Goal: Information Seeking & Learning: Learn about a topic

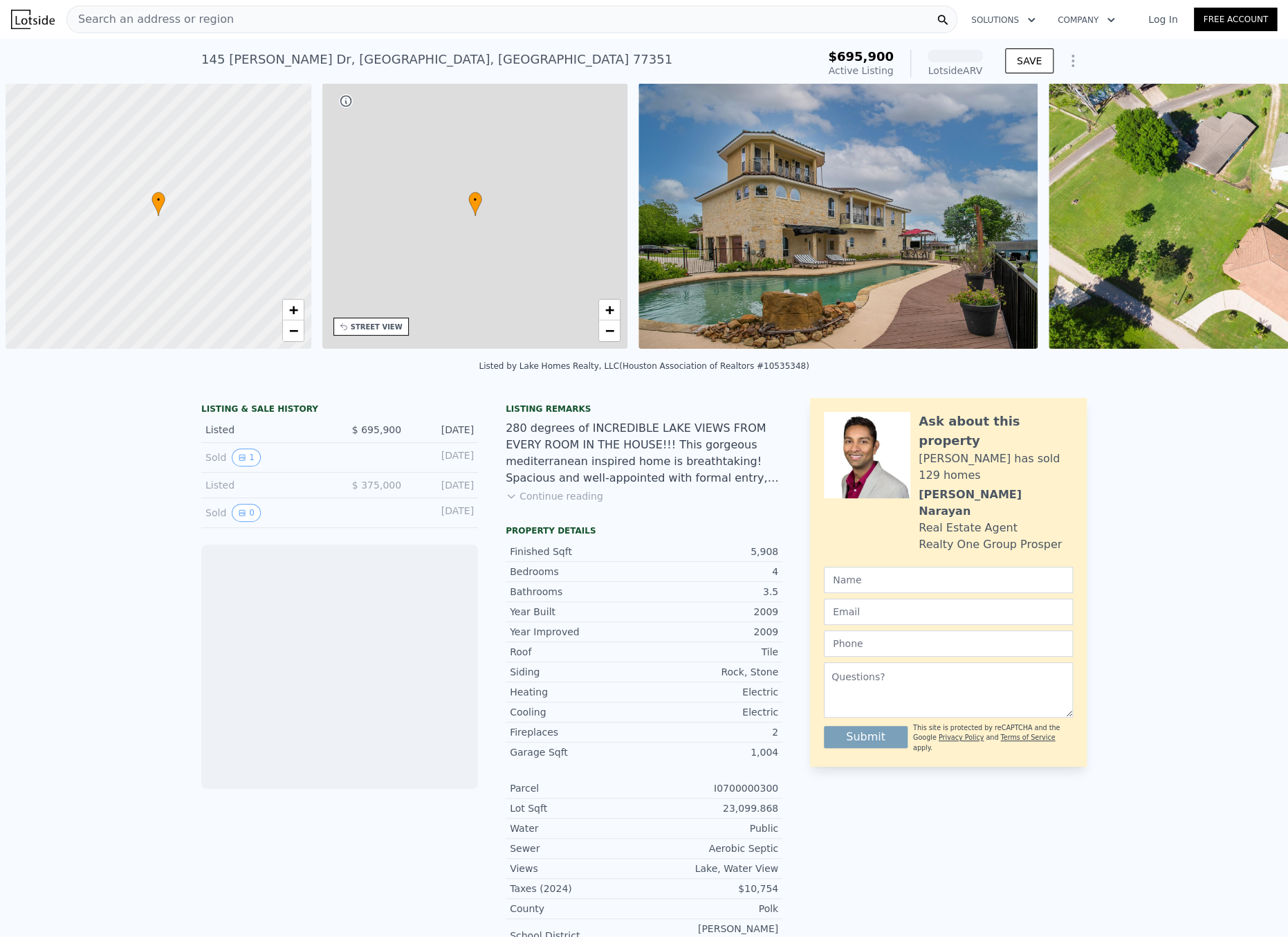
scroll to position [0, 6]
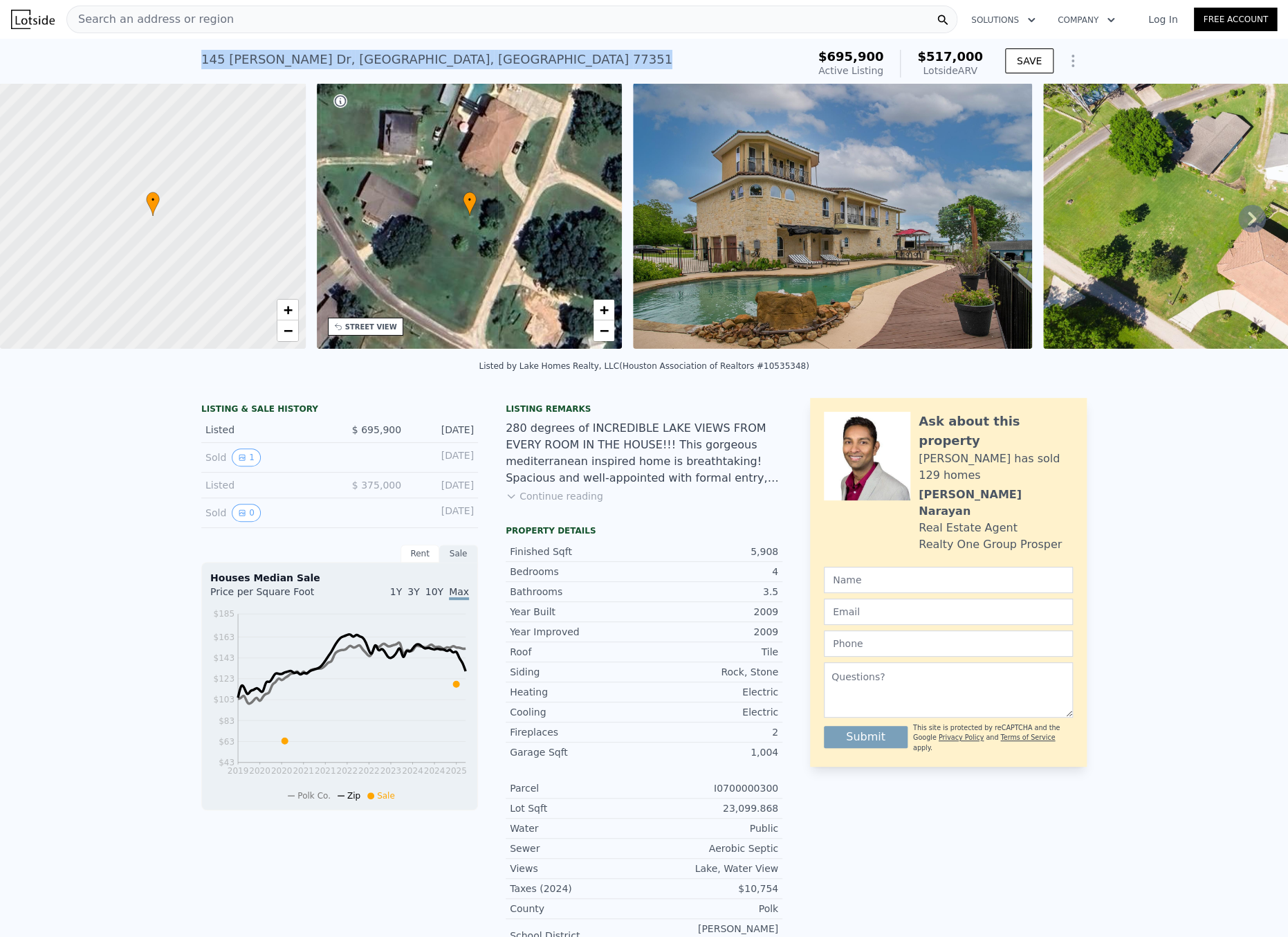
drag, startPoint x: 197, startPoint y: 58, endPoint x: 420, endPoint y: 60, distance: 223.0
click at [420, 60] on div "[STREET_ADDRESS][PERSON_NAME] Active at $695,900 (~ARV $517k )" at bounding box center [501, 64] width 601 height 39
copy div "[STREET_ADDRESS][PERSON_NAME]"
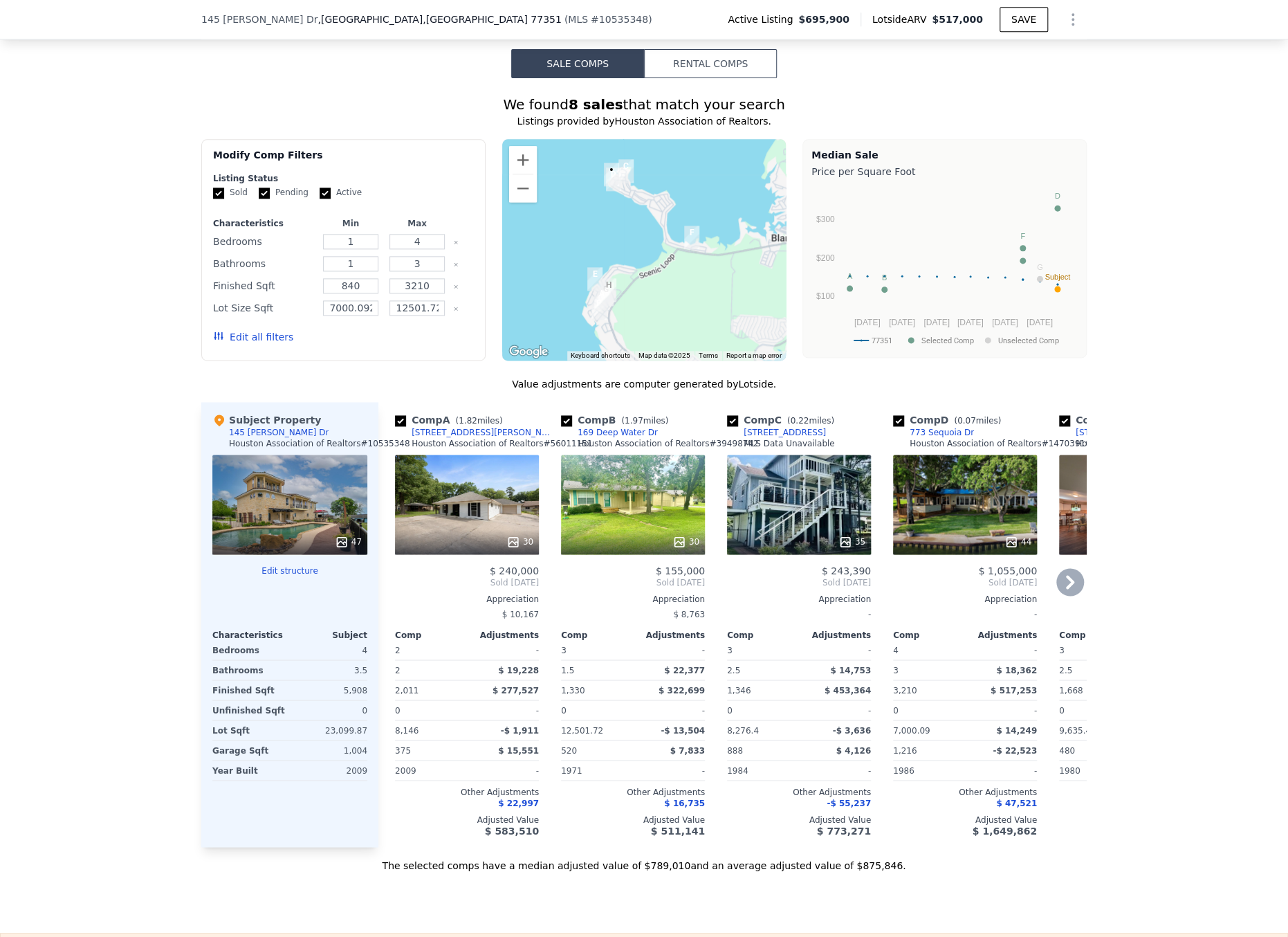
scroll to position [1032, 0]
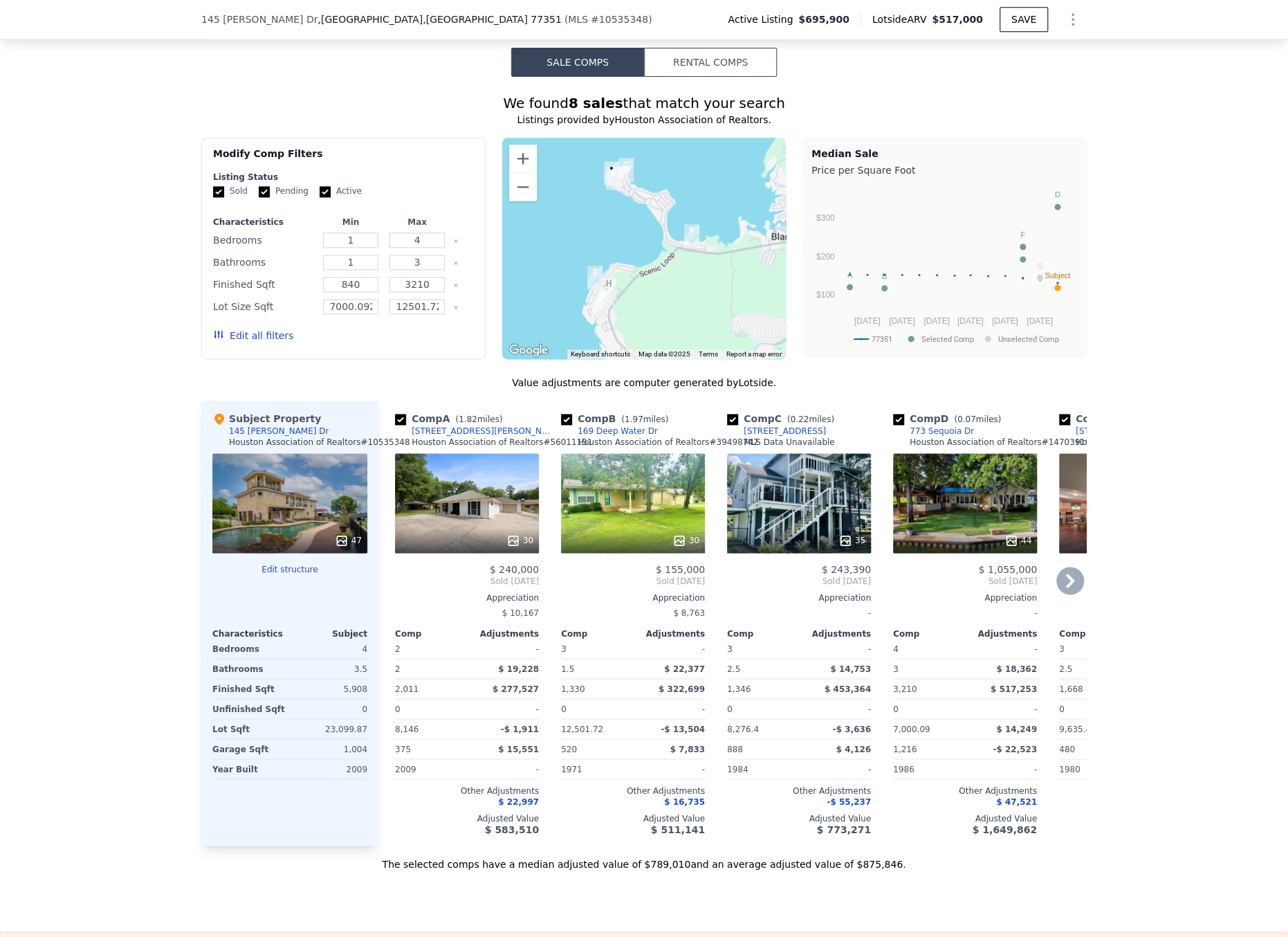
click at [1063, 586] on icon at bounding box center [1070, 580] width 28 height 28
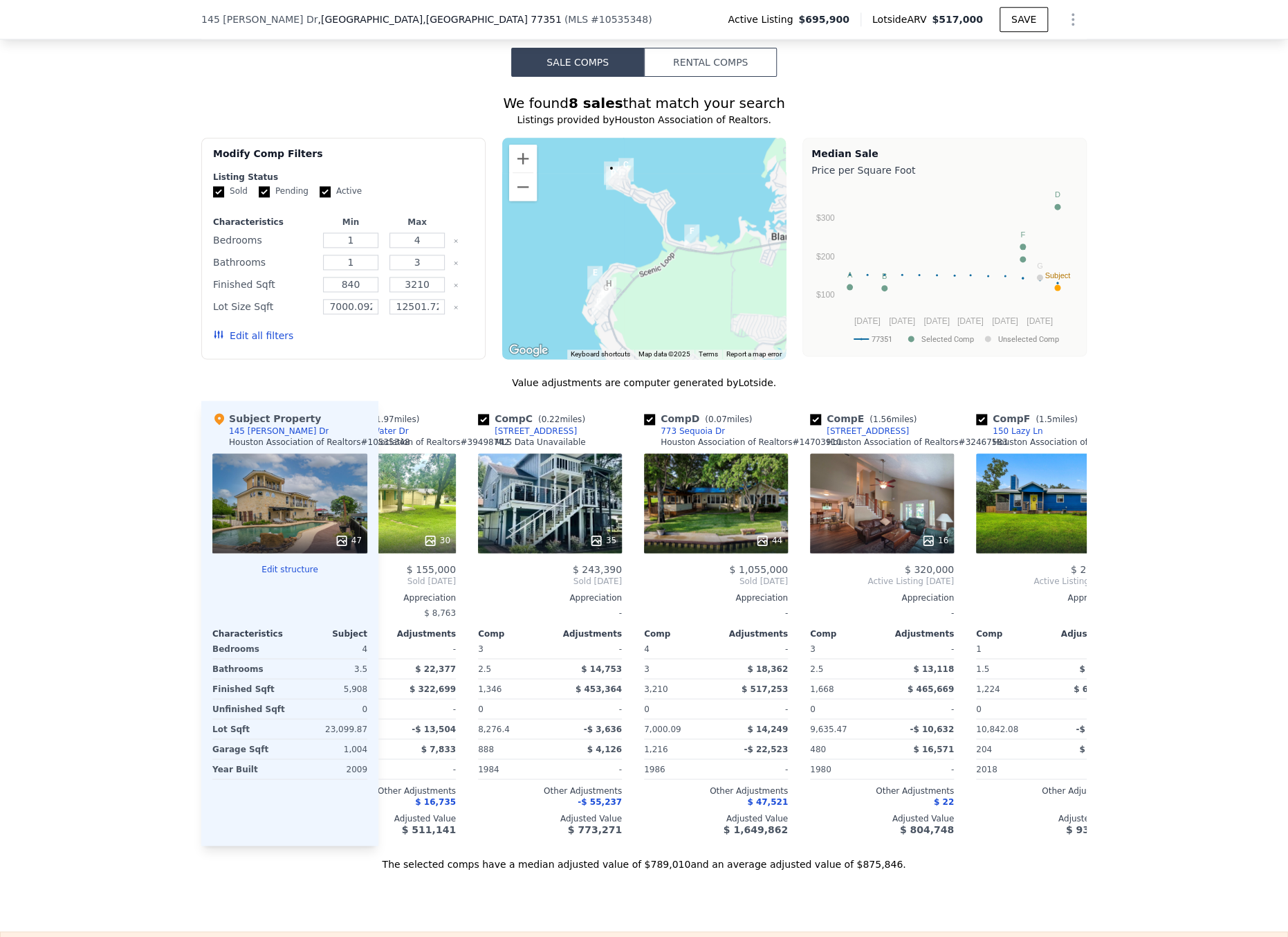
scroll to position [0, 332]
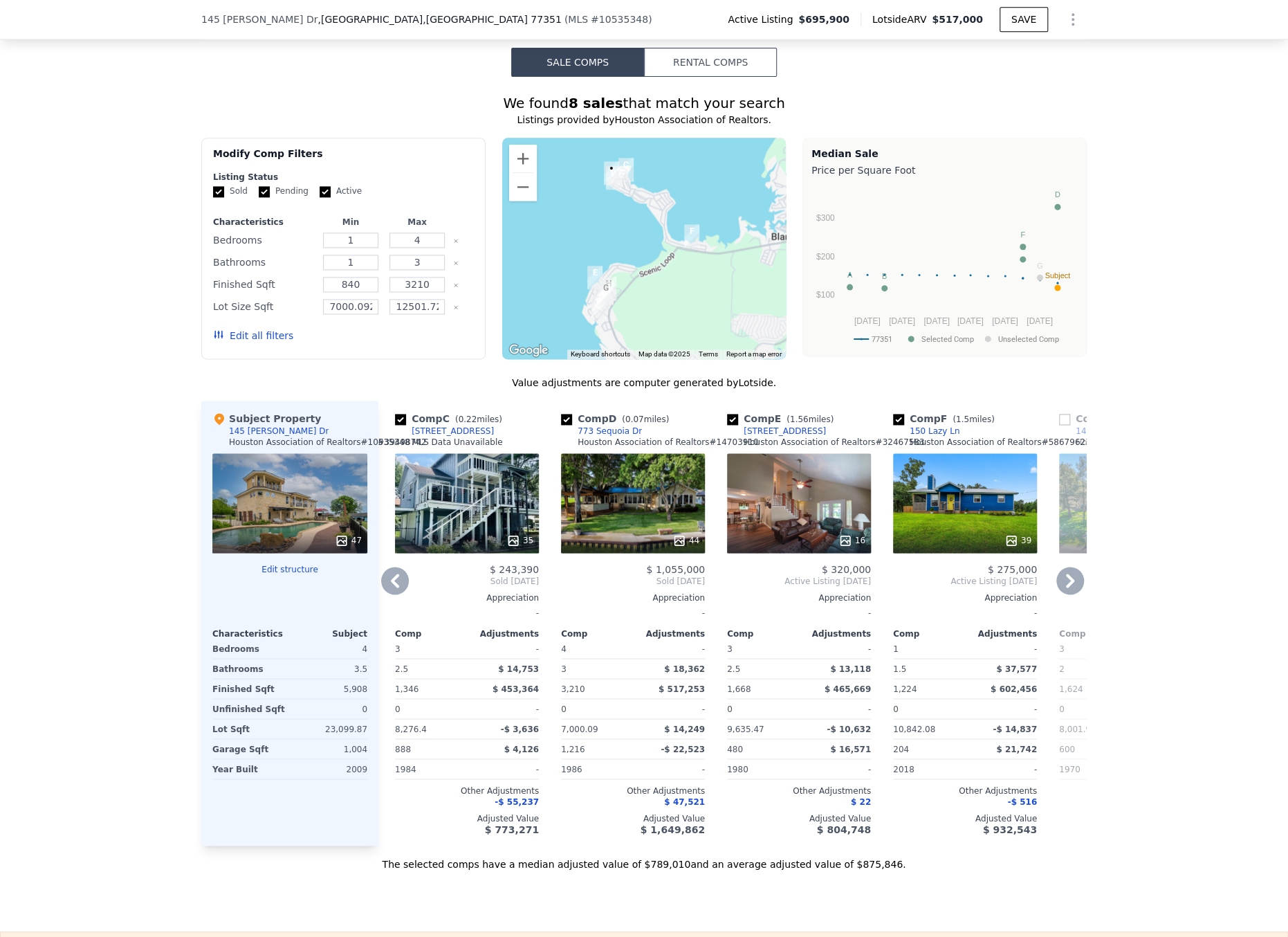
click at [1061, 585] on icon at bounding box center [1070, 580] width 28 height 28
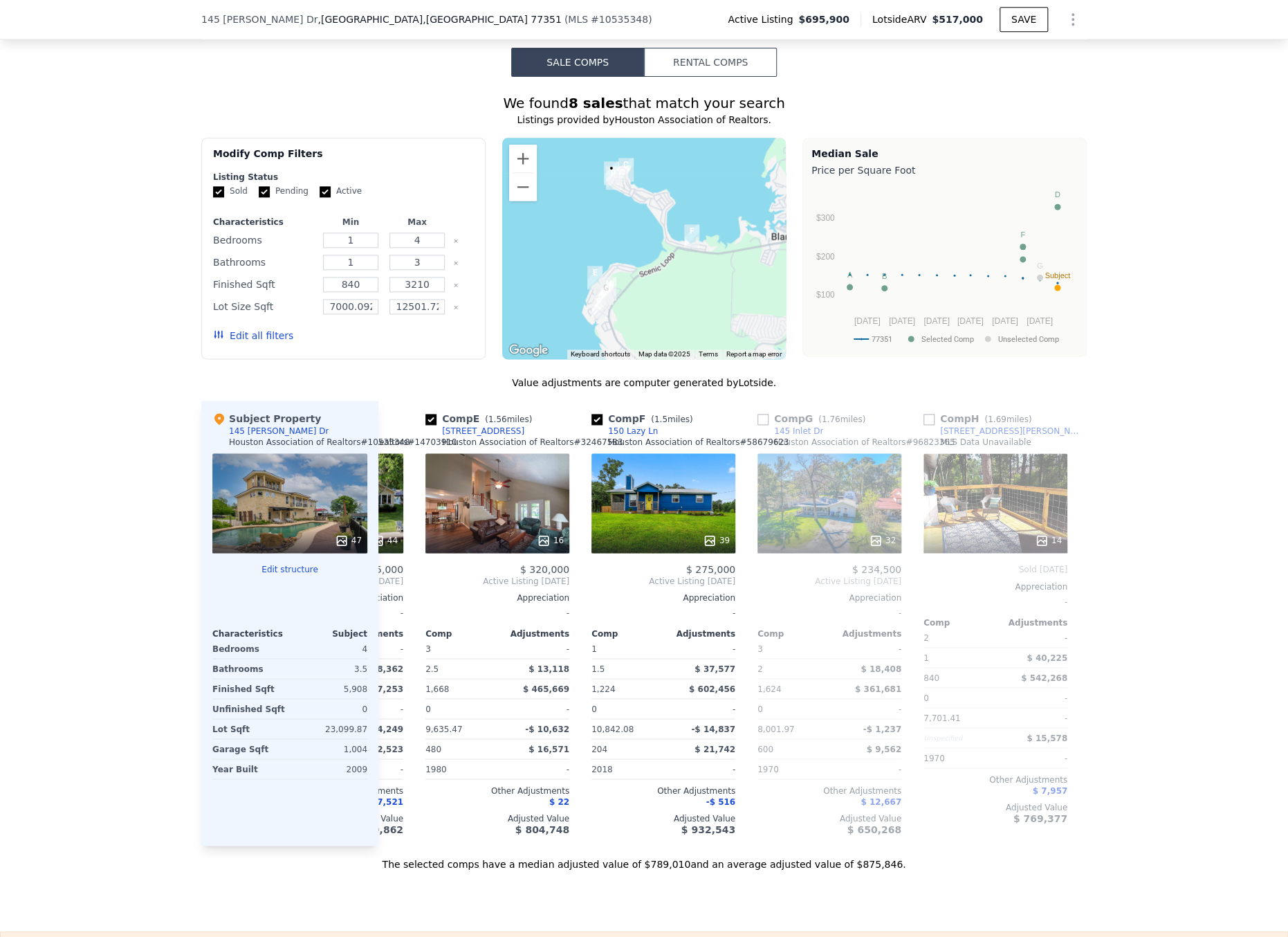
scroll to position [0, 654]
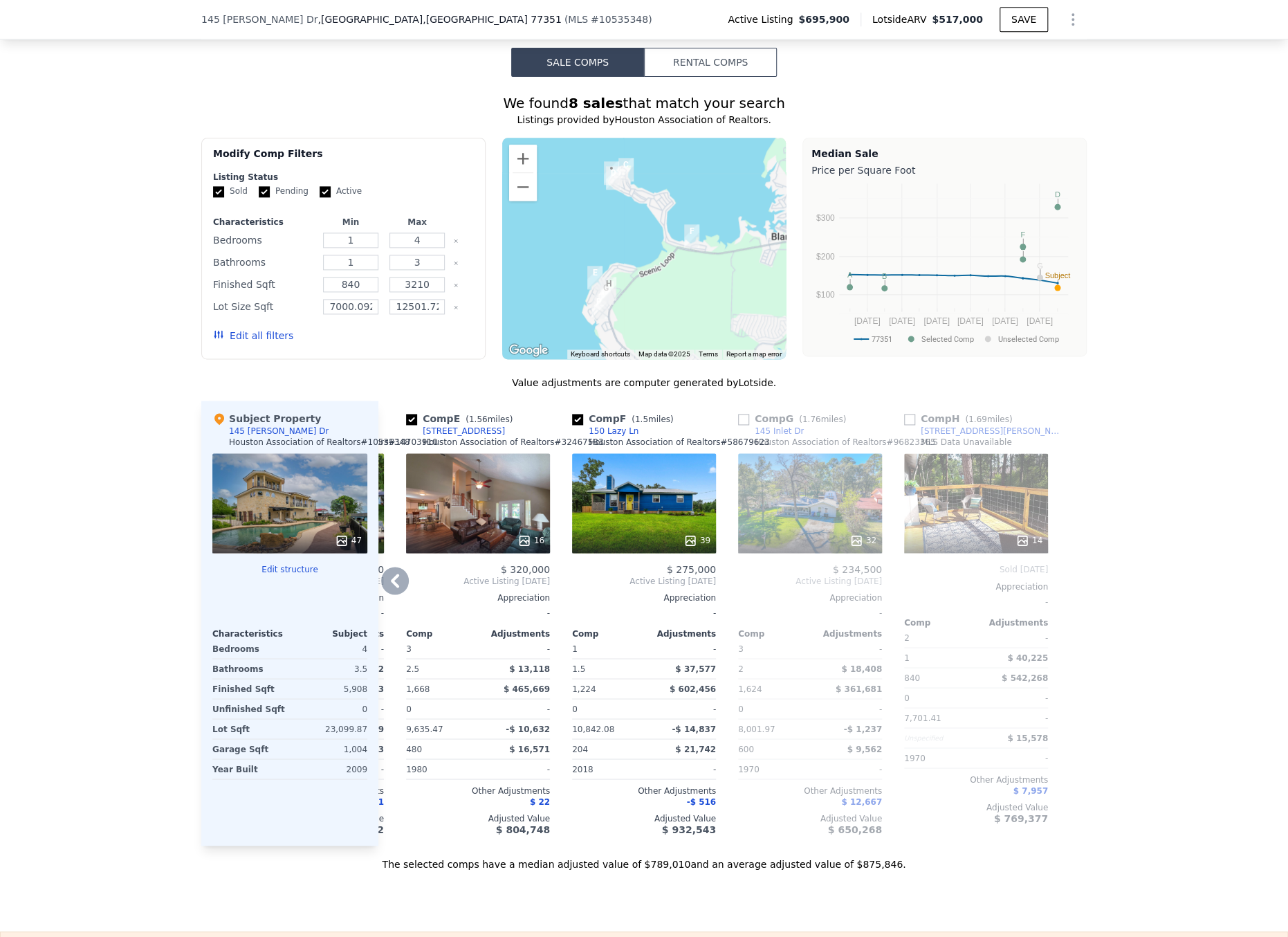
click at [392, 583] on icon at bounding box center [395, 580] width 8 height 14
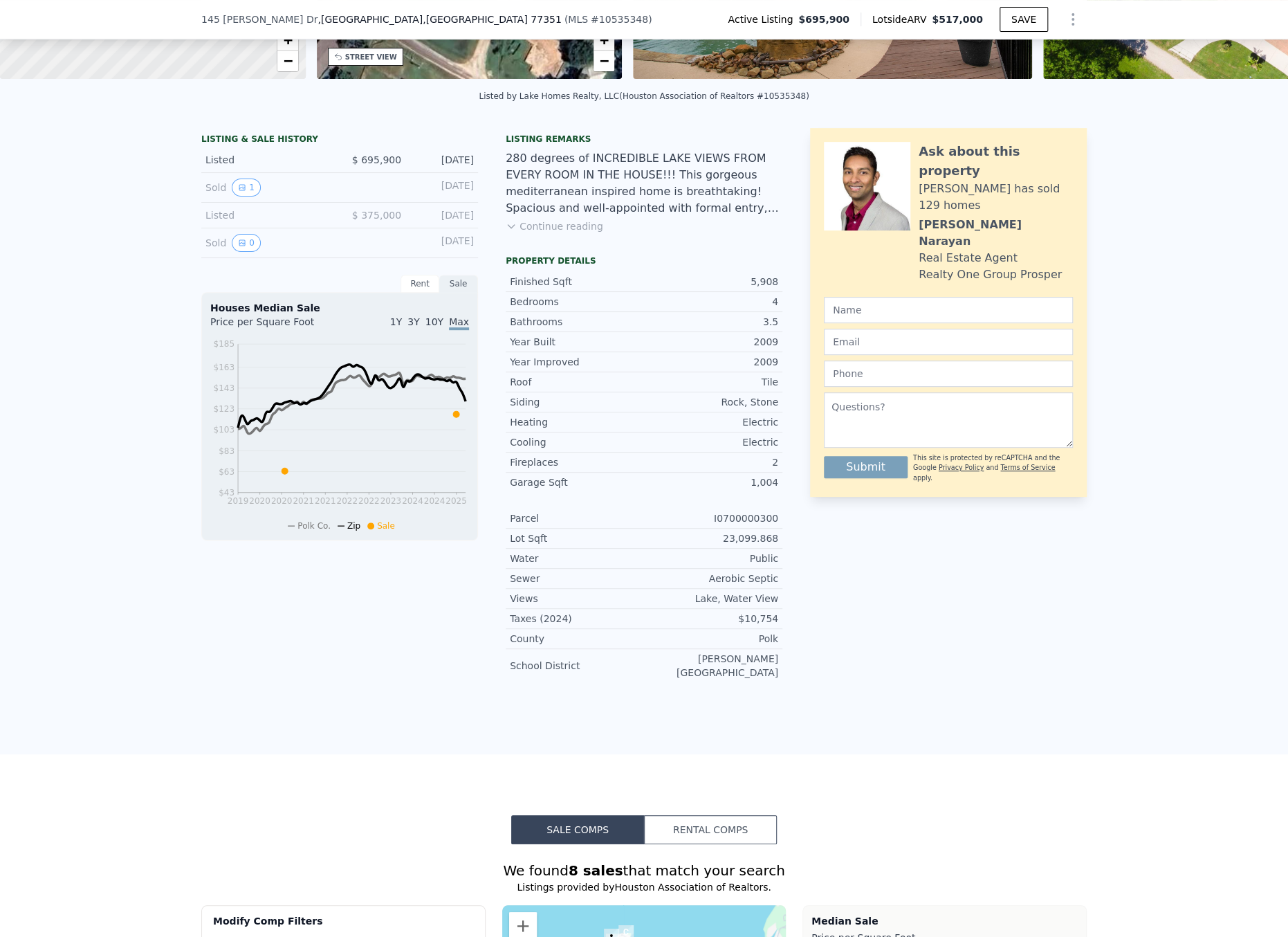
scroll to position [202, 0]
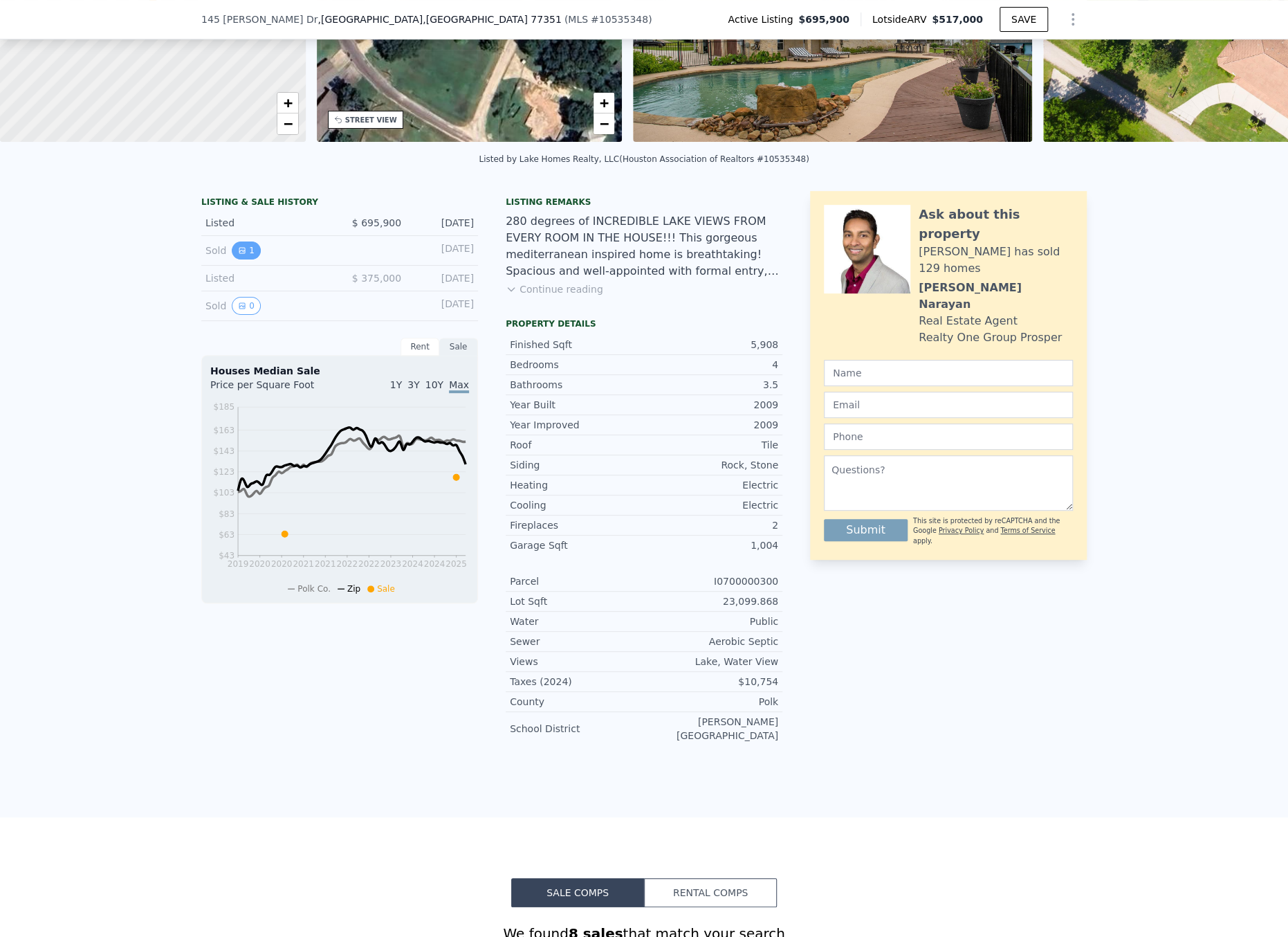
click at [238, 254] on icon "View historical data" at bounding box center [242, 250] width 8 height 8
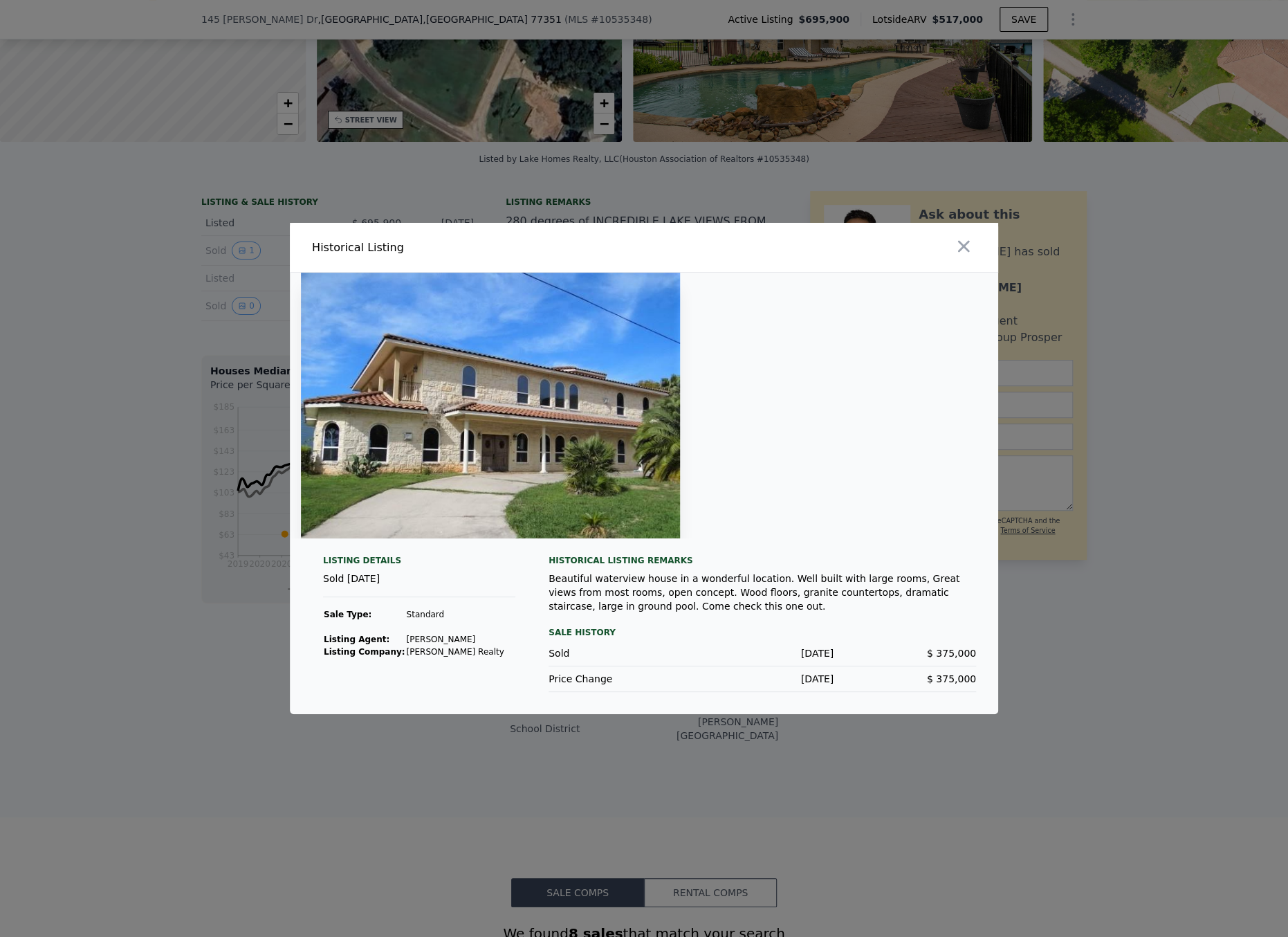
click at [211, 348] on div at bounding box center [644, 468] width 1288 height 937
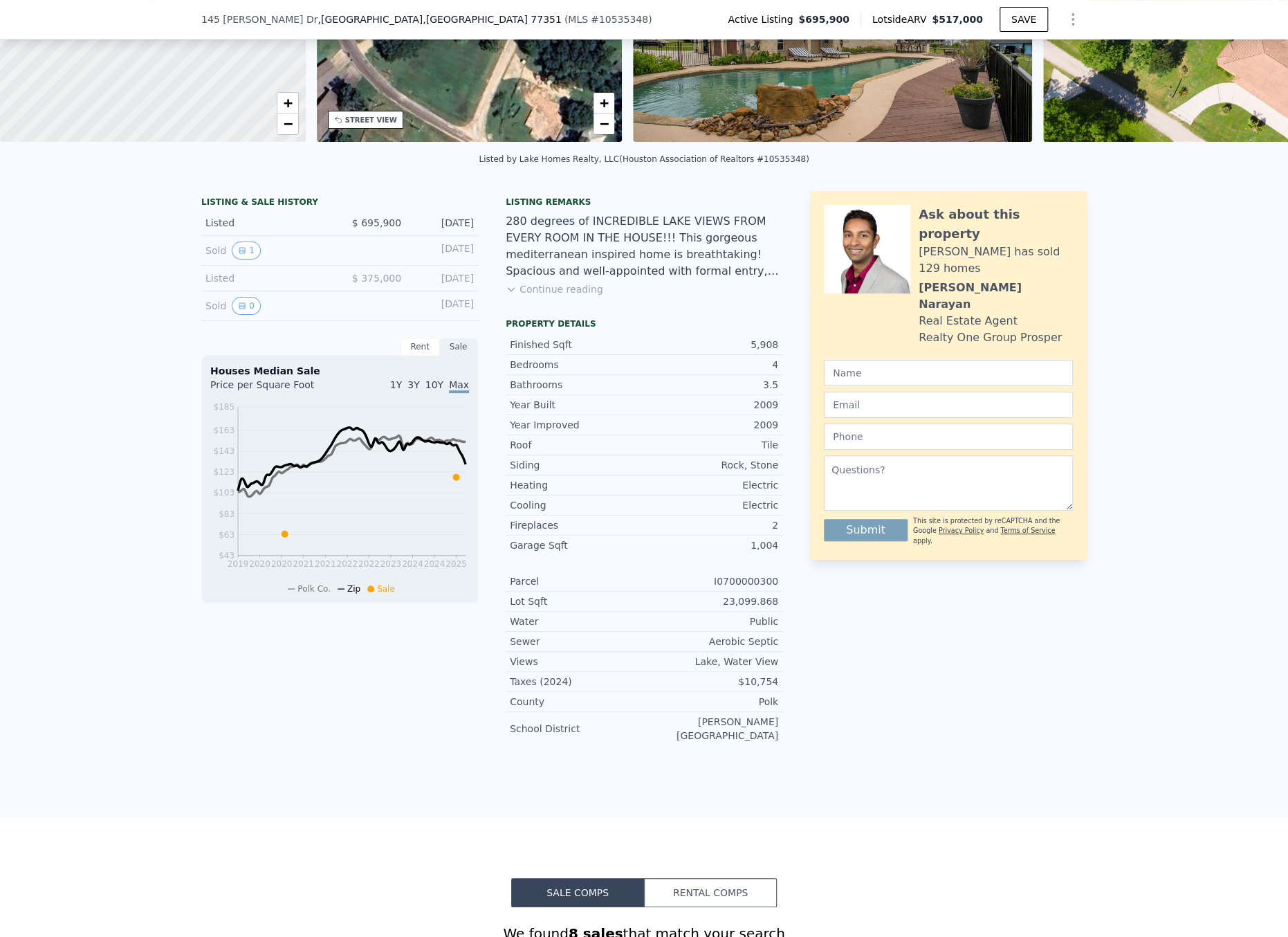
click at [1117, 666] on div "LISTING & SALE HISTORY Listed $ 695,900 [DATE] Sold 1 [DATE] Listed $ 375,000 […" at bounding box center [644, 498] width 1288 height 637
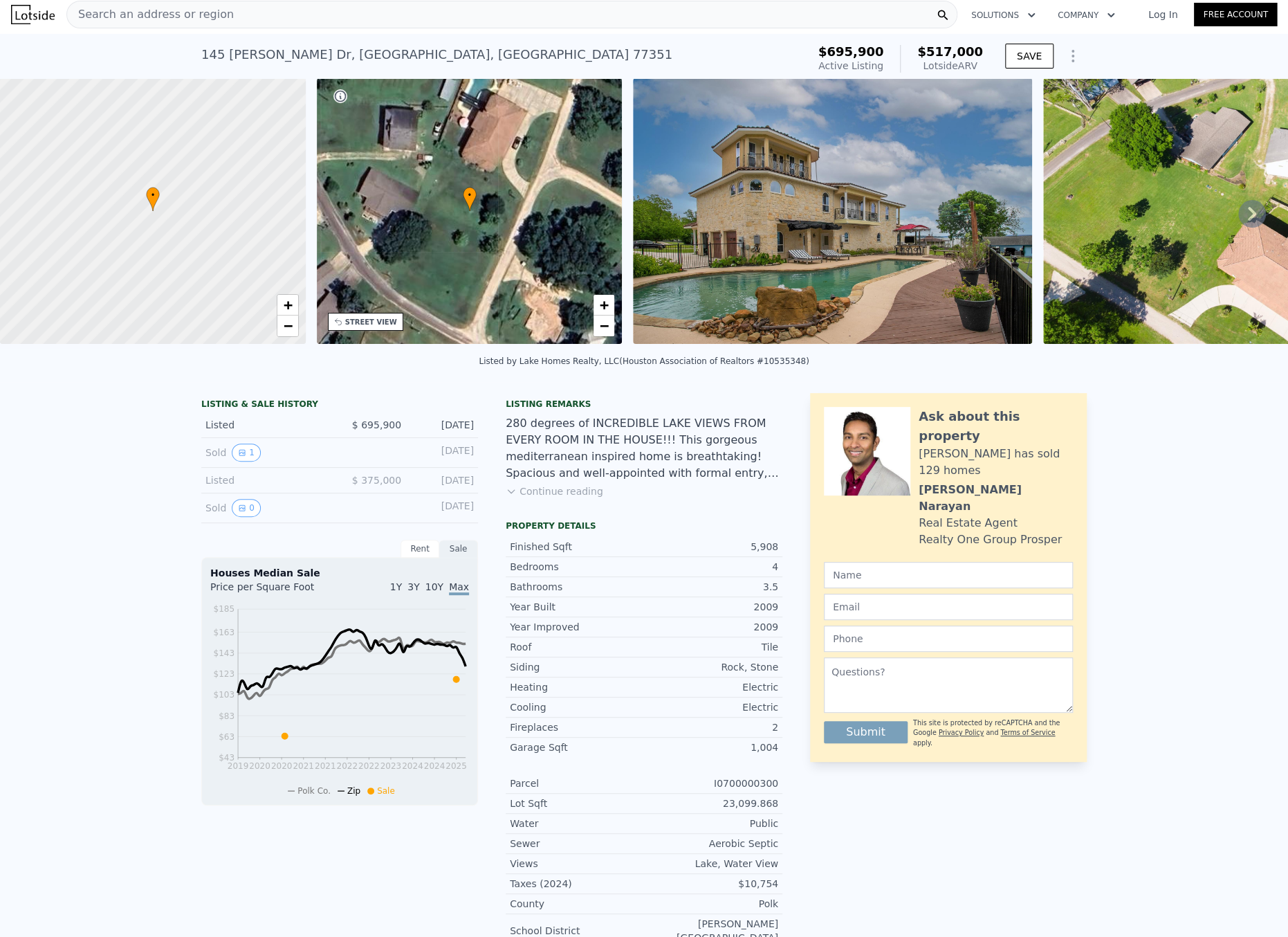
scroll to position [0, 0]
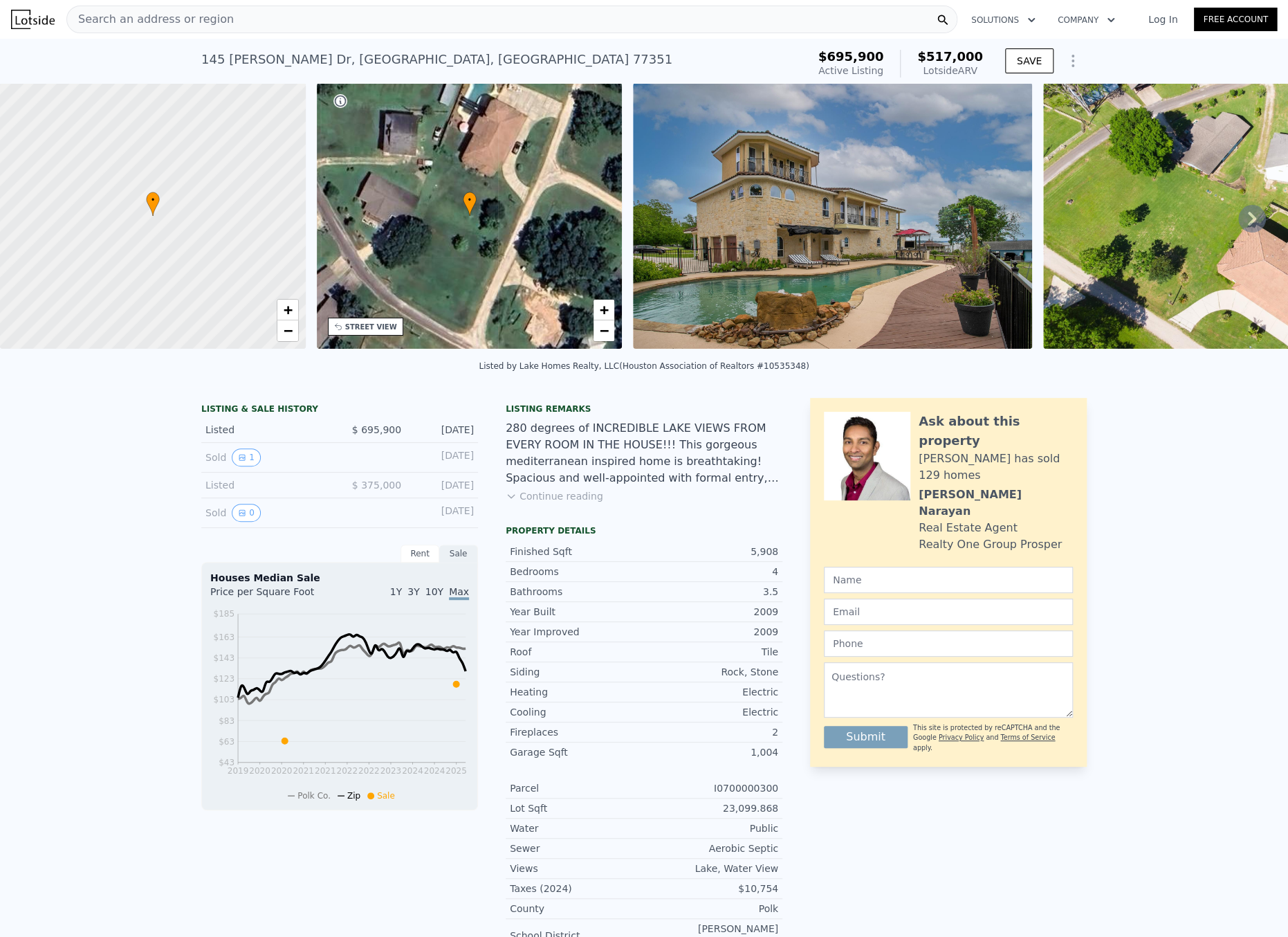
click at [741, 479] on div "280 degrees of INCREDIBLE LAKE VIEWS FROM EVERY ROOM IN THE HOUSE!!! This gorge…" at bounding box center [644, 453] width 277 height 67
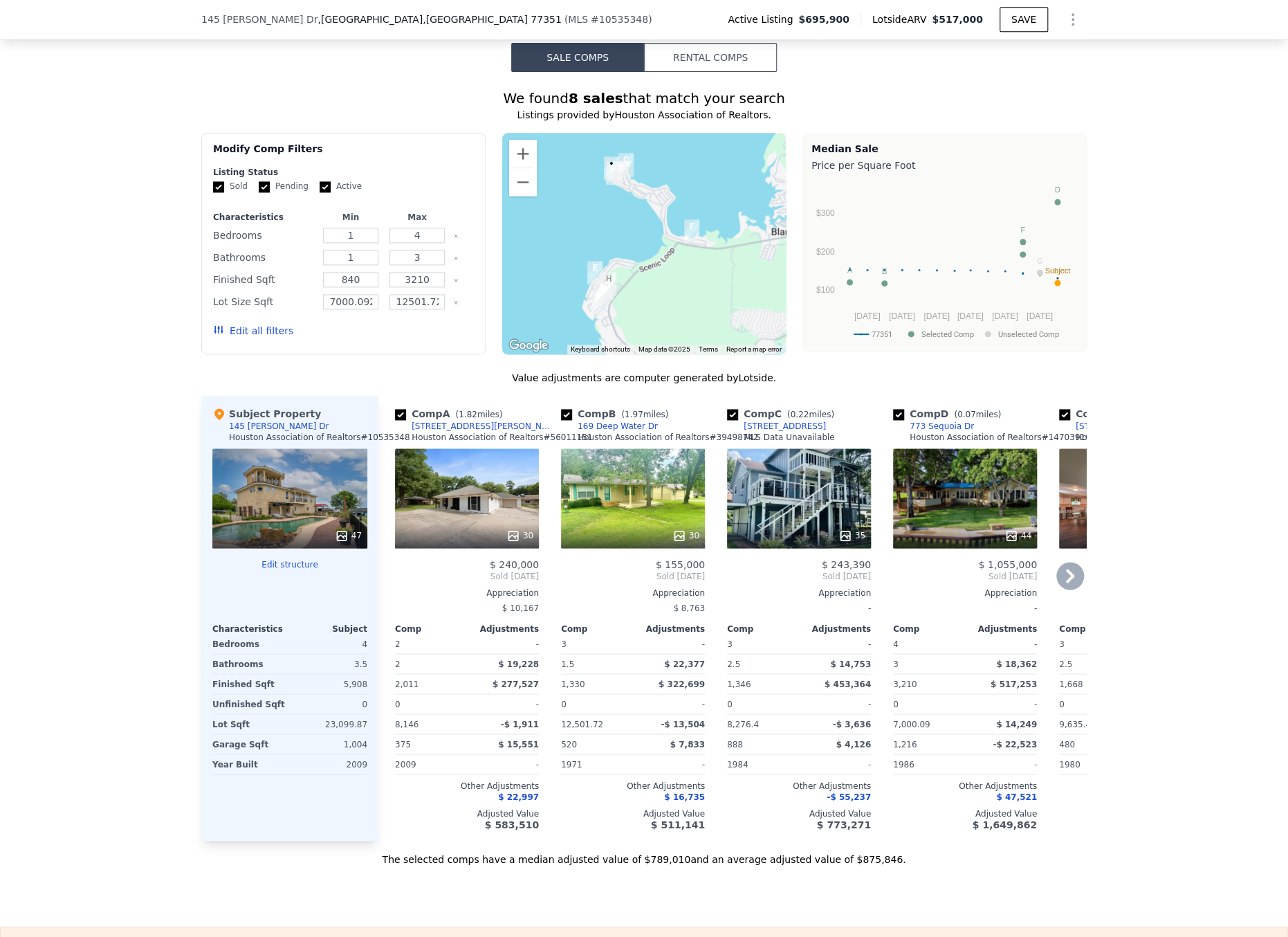
scroll to position [1101, 0]
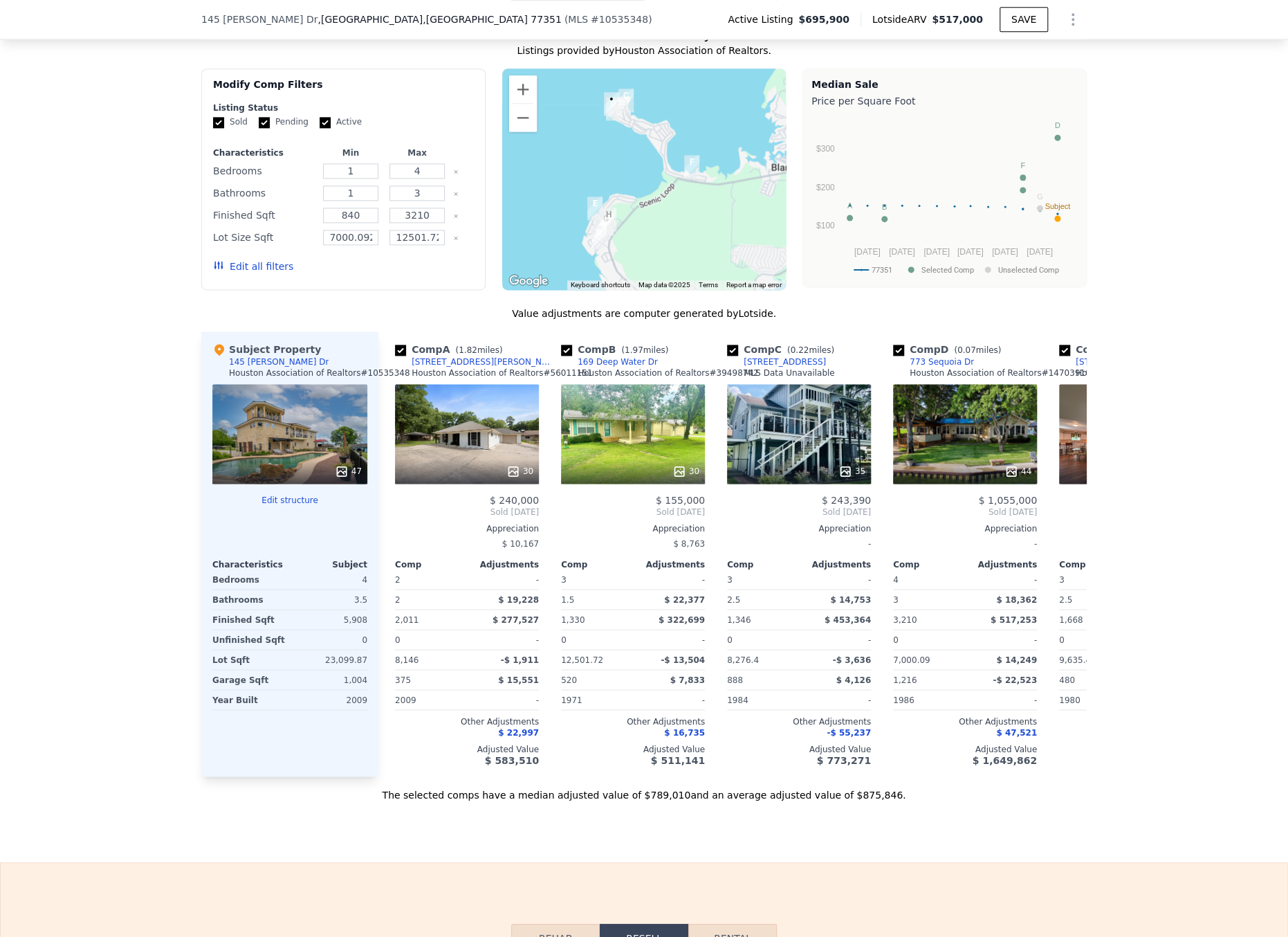
click at [166, 731] on div "We found 8 sales that match your search Listings provided by Houston Associatio…" at bounding box center [644, 404] width 1288 height 794
